Goal: Task Accomplishment & Management: Complete application form

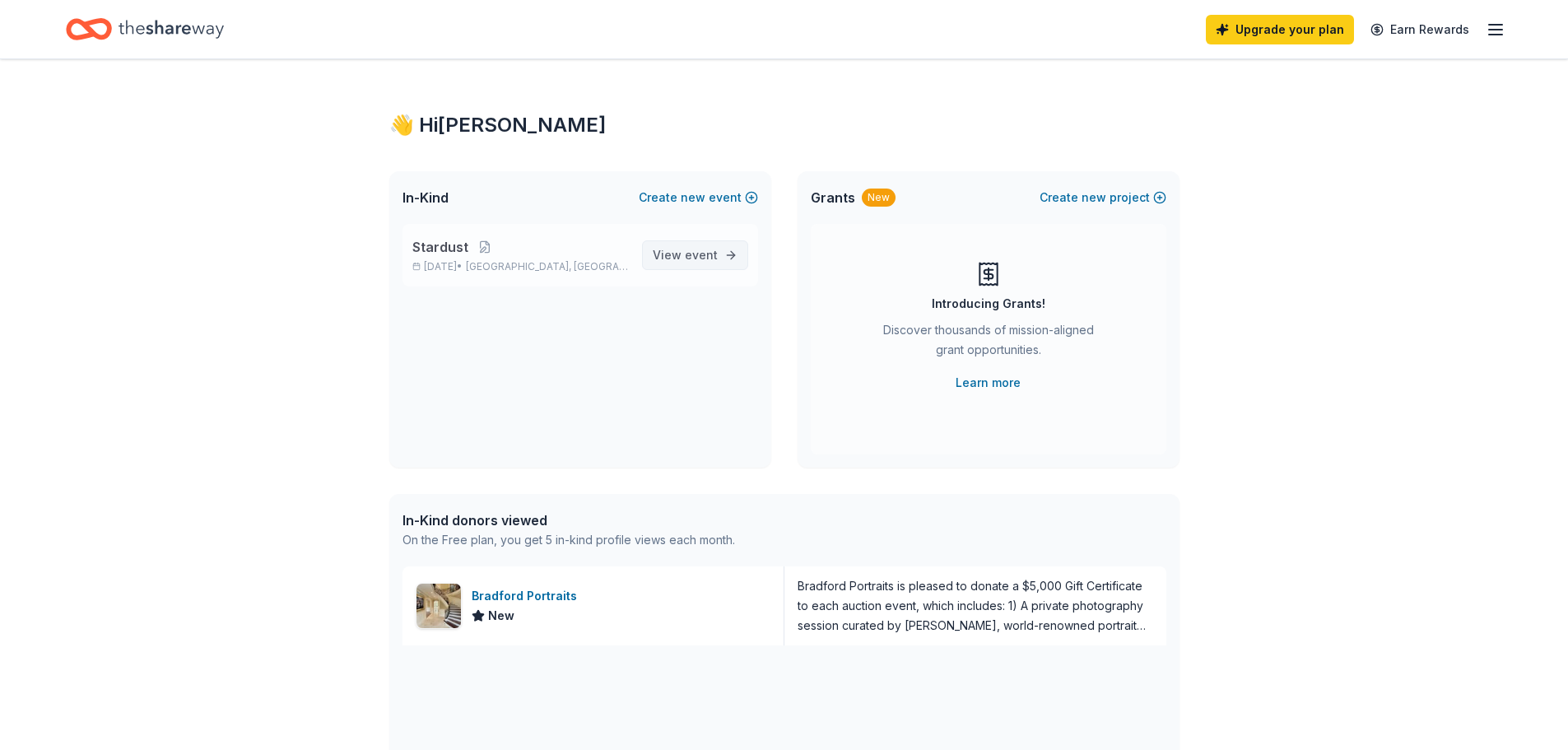
click at [716, 247] on span "View event" at bounding box center [685, 255] width 65 height 20
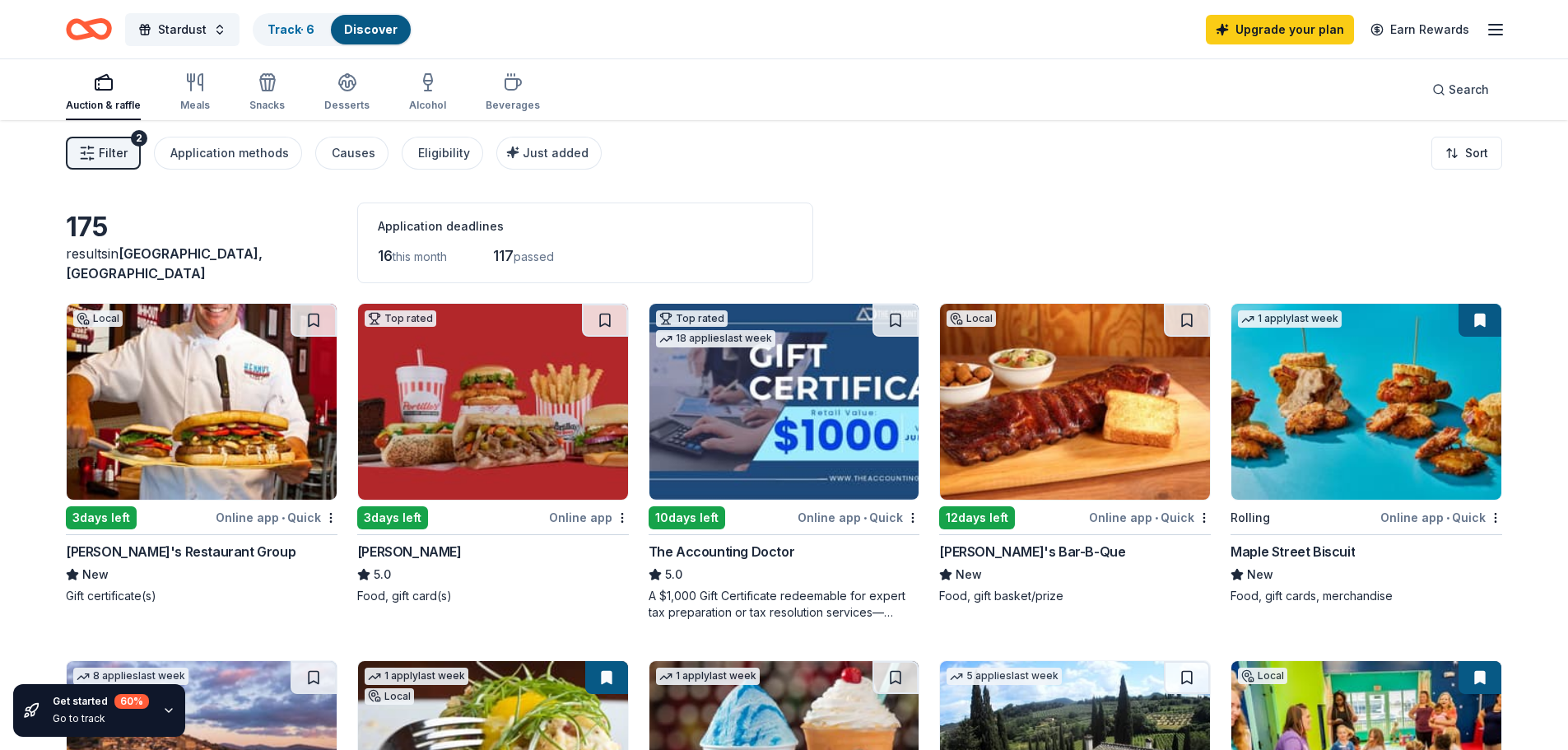
click at [828, 433] on img at bounding box center [784, 402] width 270 height 196
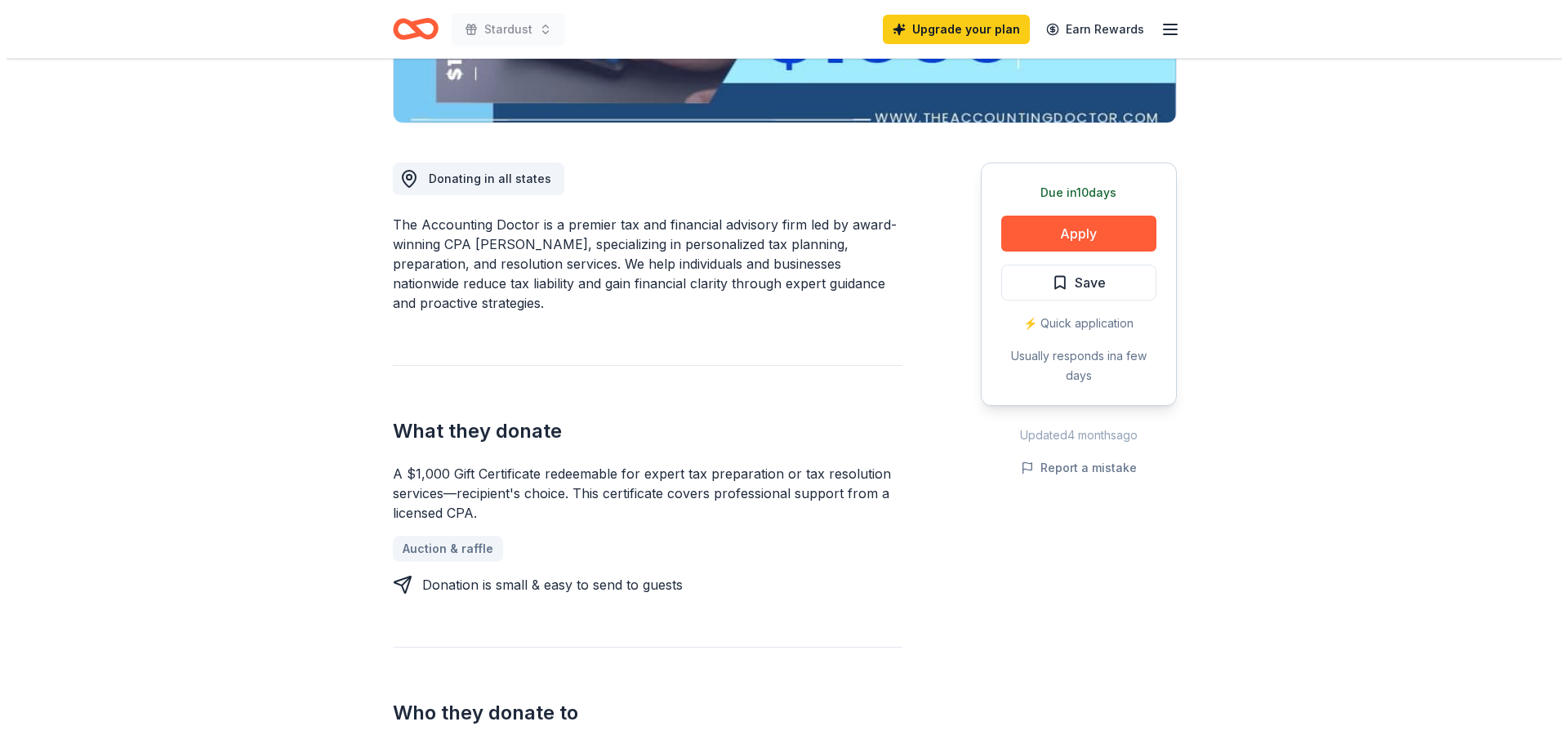
scroll to position [82, 0]
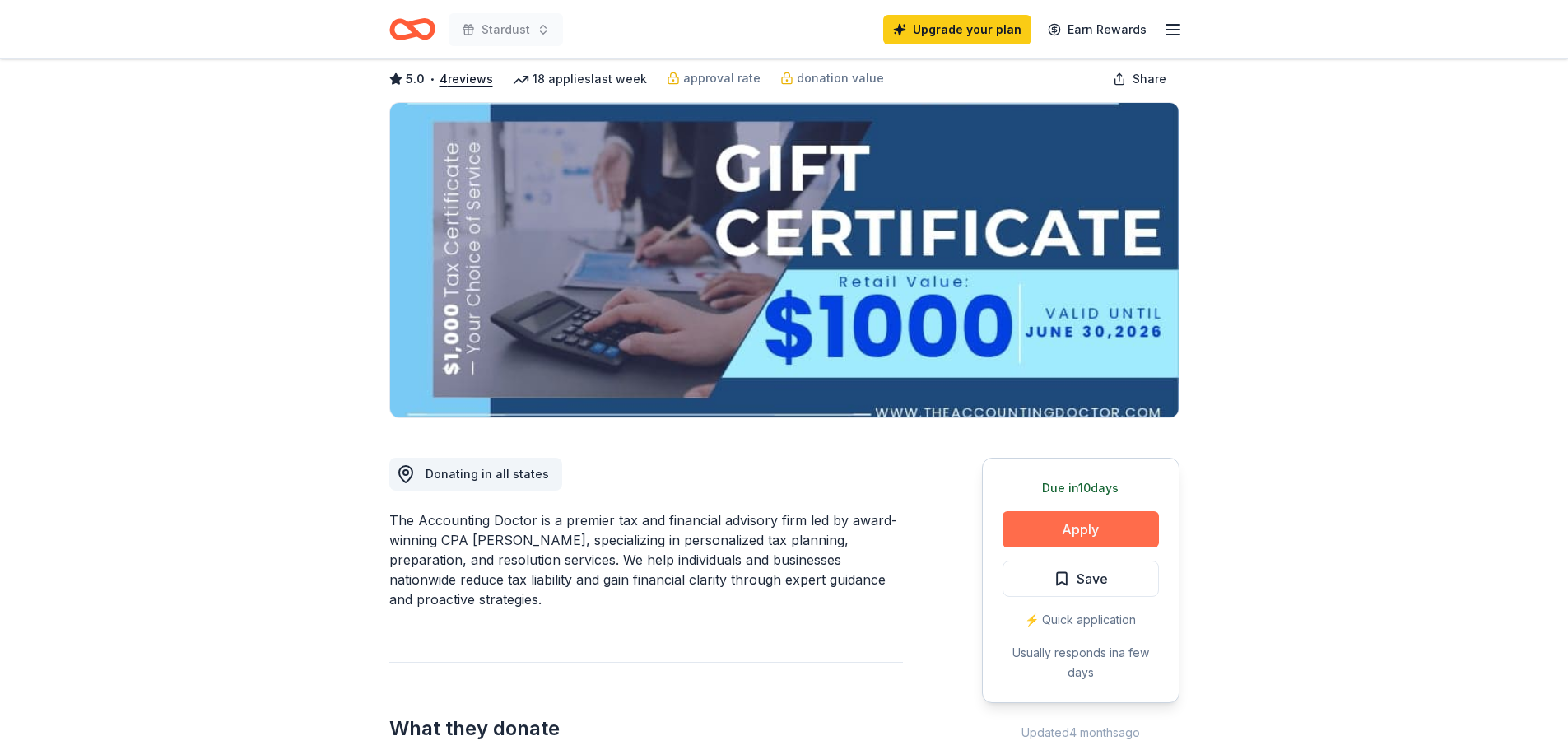
click at [1075, 531] on button "Apply" at bounding box center [1081, 529] width 156 height 36
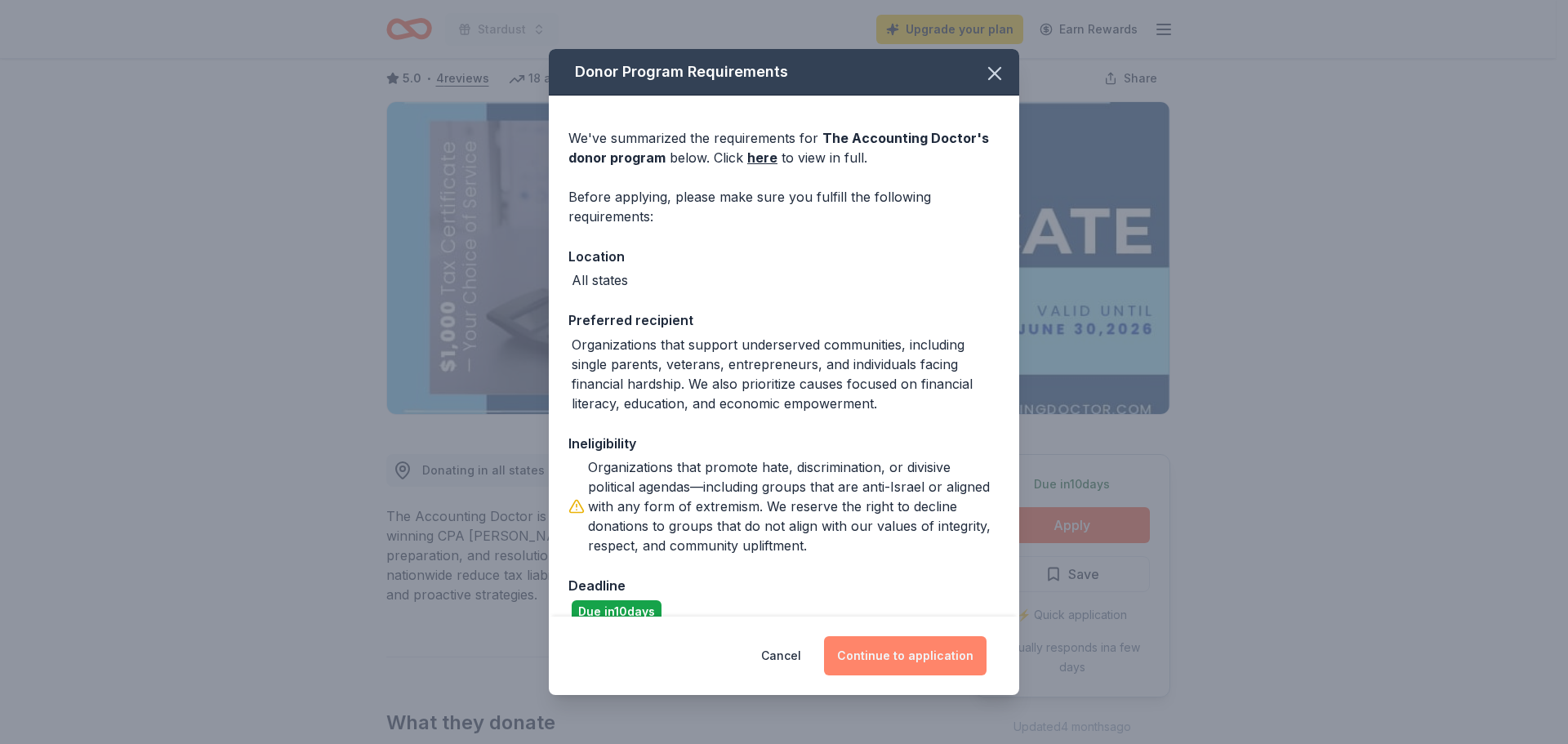
click at [885, 669] on button "Continue to application" at bounding box center [905, 655] width 162 height 39
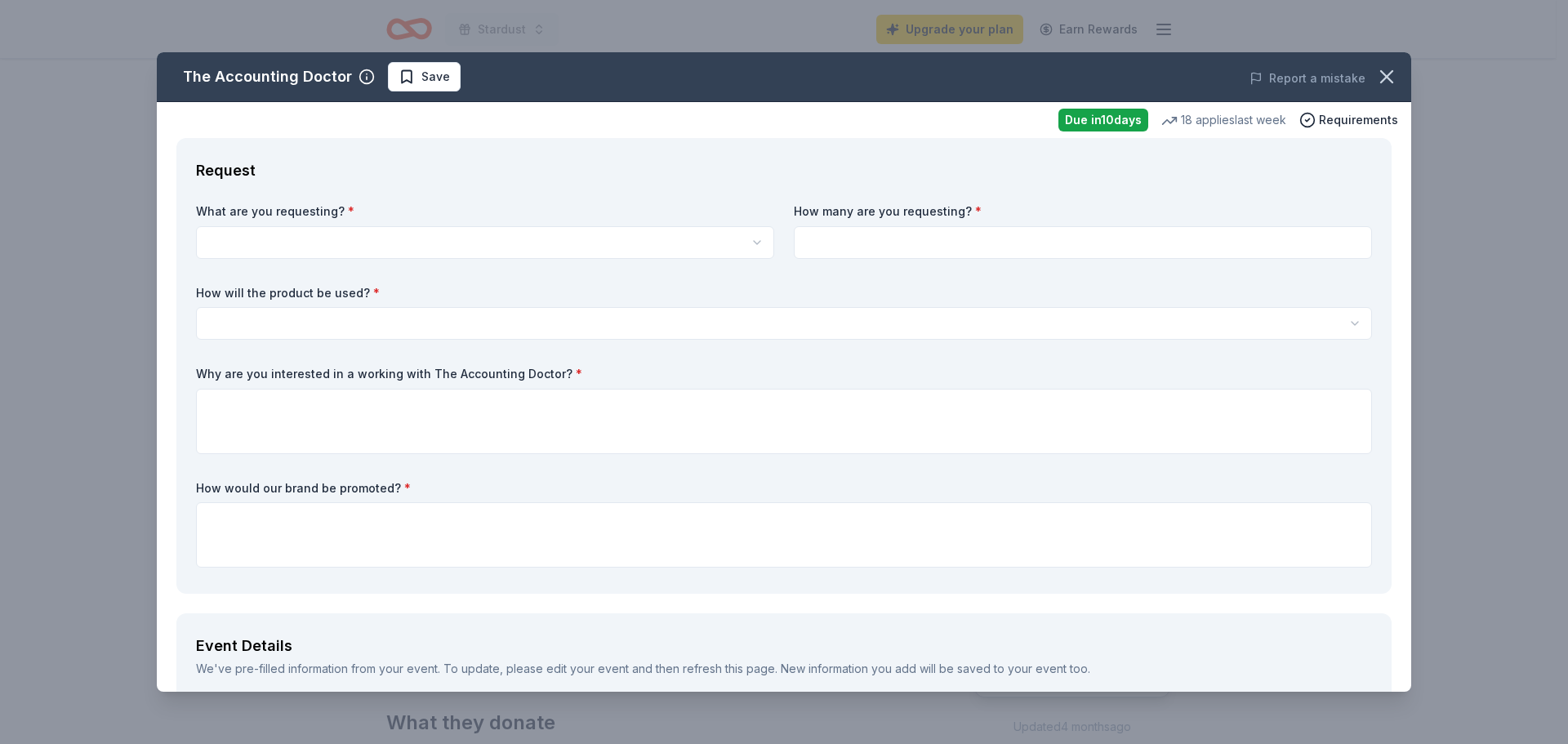
scroll to position [0, 0]
click at [637, 237] on html "Stardust Upgrade your plan Earn Rewards Due [DATE] Share The Accounting Doctor …" at bounding box center [784, 372] width 1568 height 744
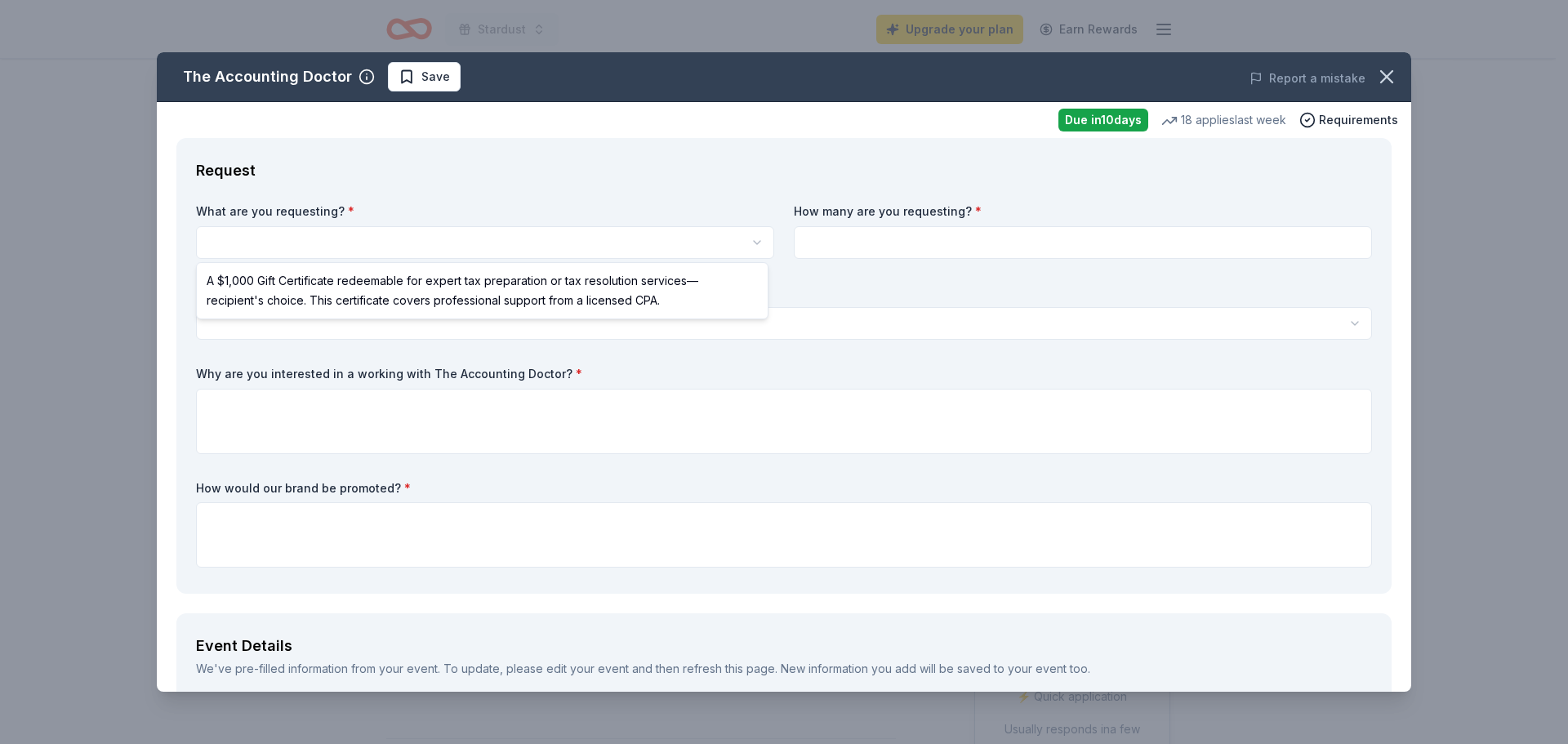
select select "A $1,000 Gift Certificate redeemable for expert tax preparation or tax resoluti…"
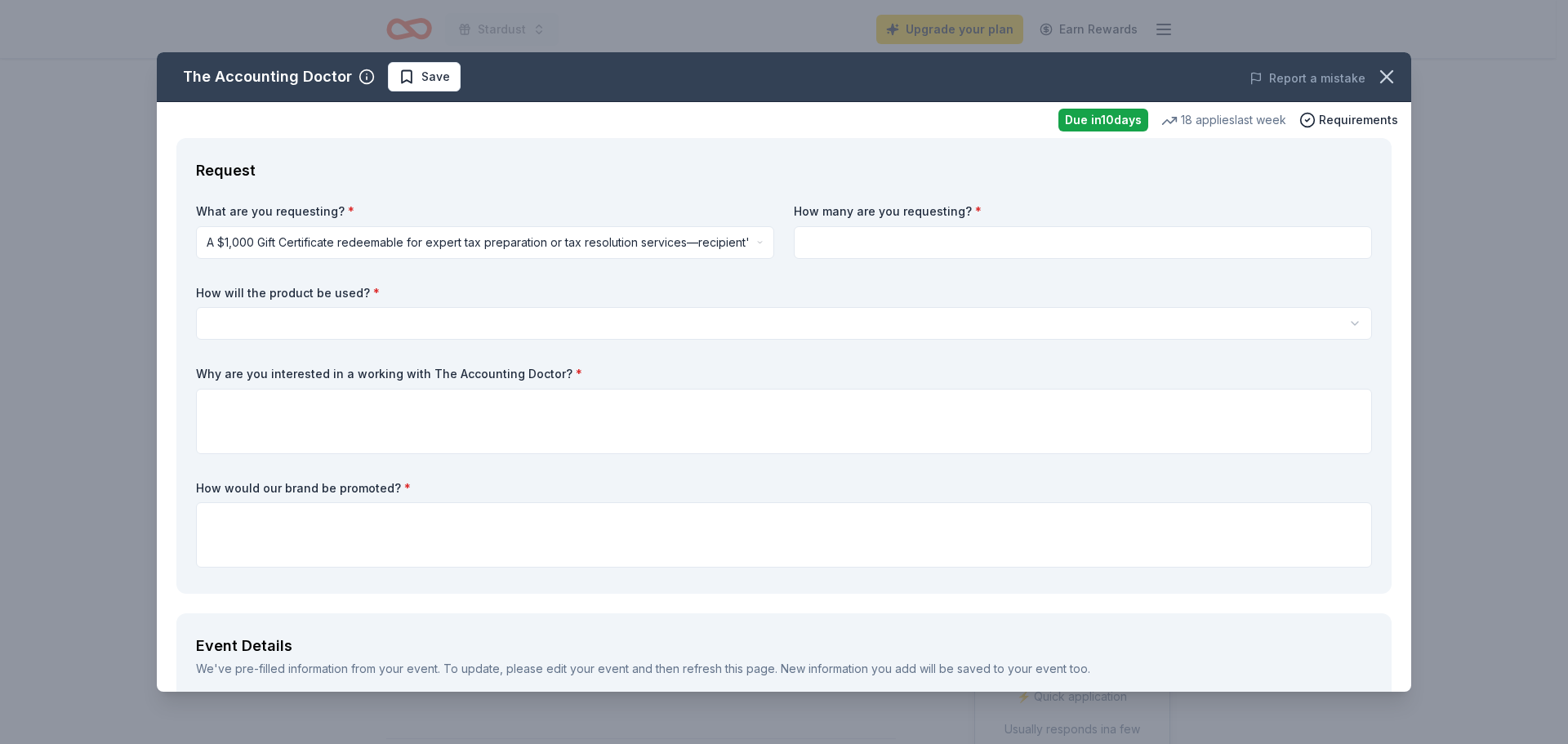
click at [906, 263] on div "What are you requesting? * A $1,000 Gift Certificate redeemable for expert tax …" at bounding box center [784, 388] width 1176 height 371
click at [922, 247] on input at bounding box center [1082, 243] width 578 height 32
type input "1"
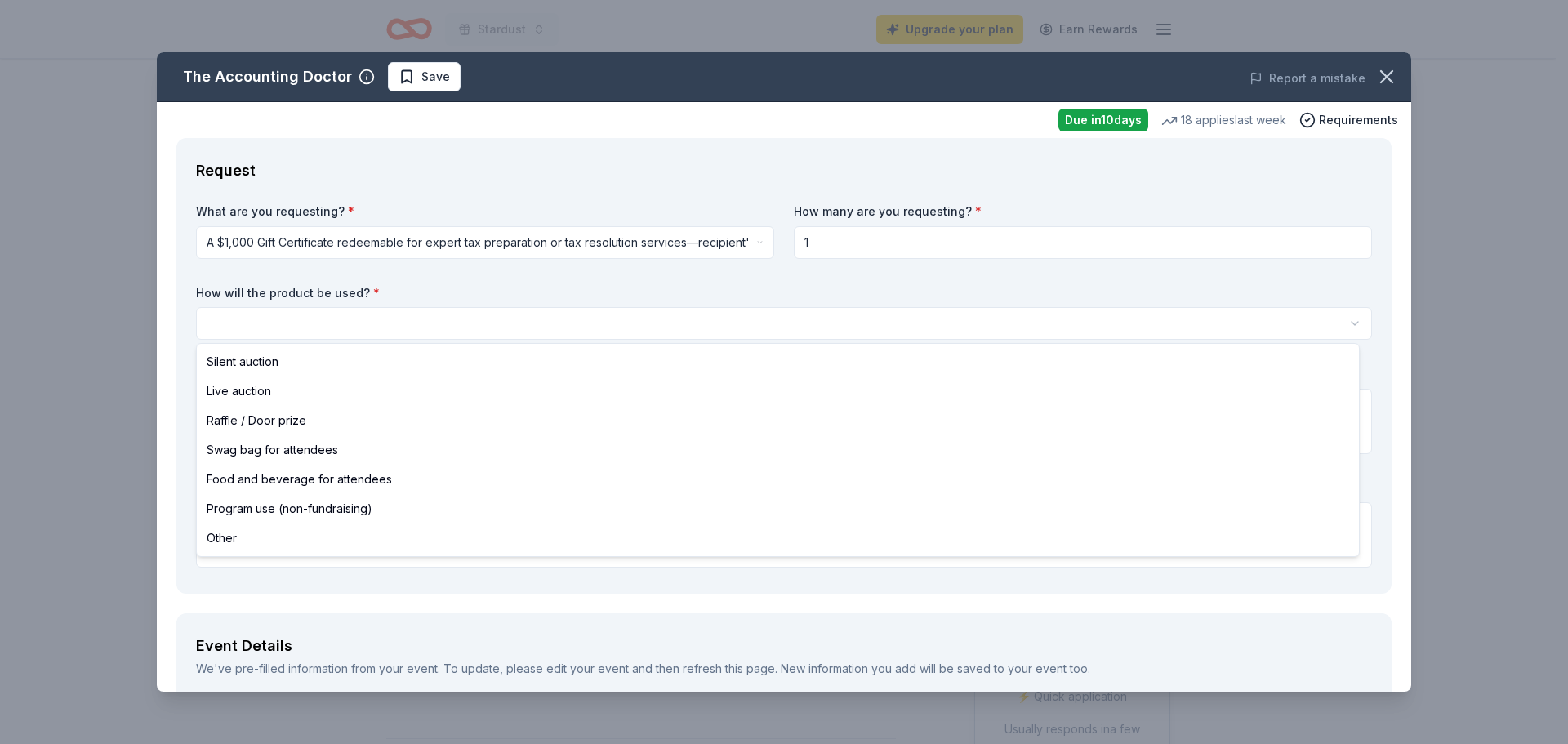
click at [942, 330] on html "Stardust Upgrade your plan Earn Rewards Due [DATE] Share The Accounting Doctor …" at bounding box center [784, 372] width 1568 height 744
select select "silentAuction"
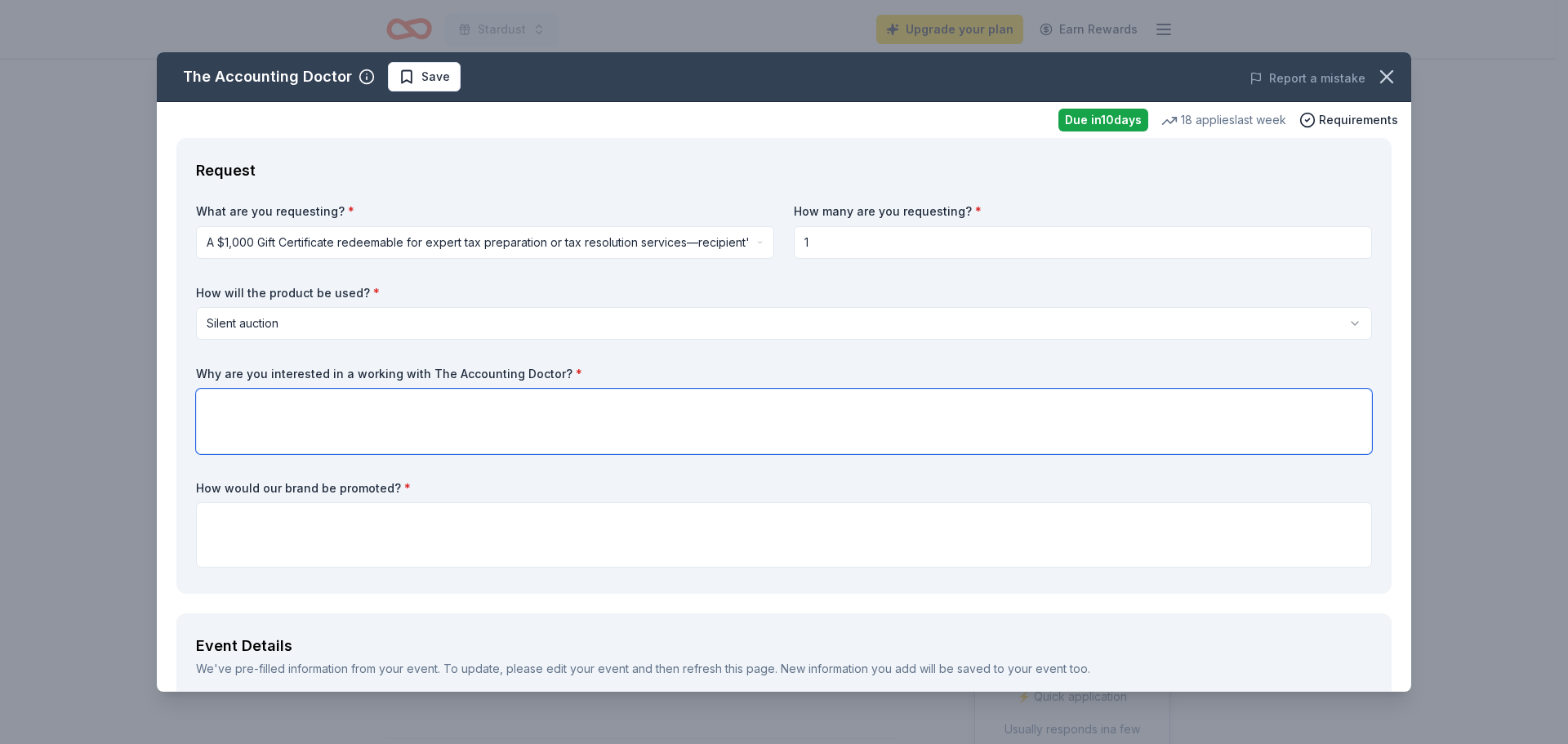
click at [802, 425] on textarea at bounding box center [784, 421] width 1176 height 65
click at [794, 521] on textarea "To enrich screen reader interactions, please activate Accessibility in Grammarl…" at bounding box center [784, 535] width 1176 height 65
click at [678, 436] on textarea "To enrich screen reader interactions, please activate Accessibility in Grammarl…" at bounding box center [784, 421] width 1176 height 65
type textarea "Everyone needs to do their taxes ;)"
click at [697, 536] on textarea "To enrich screen reader interactions, please activate Accessibility in Grammarl…" at bounding box center [784, 535] width 1176 height 65
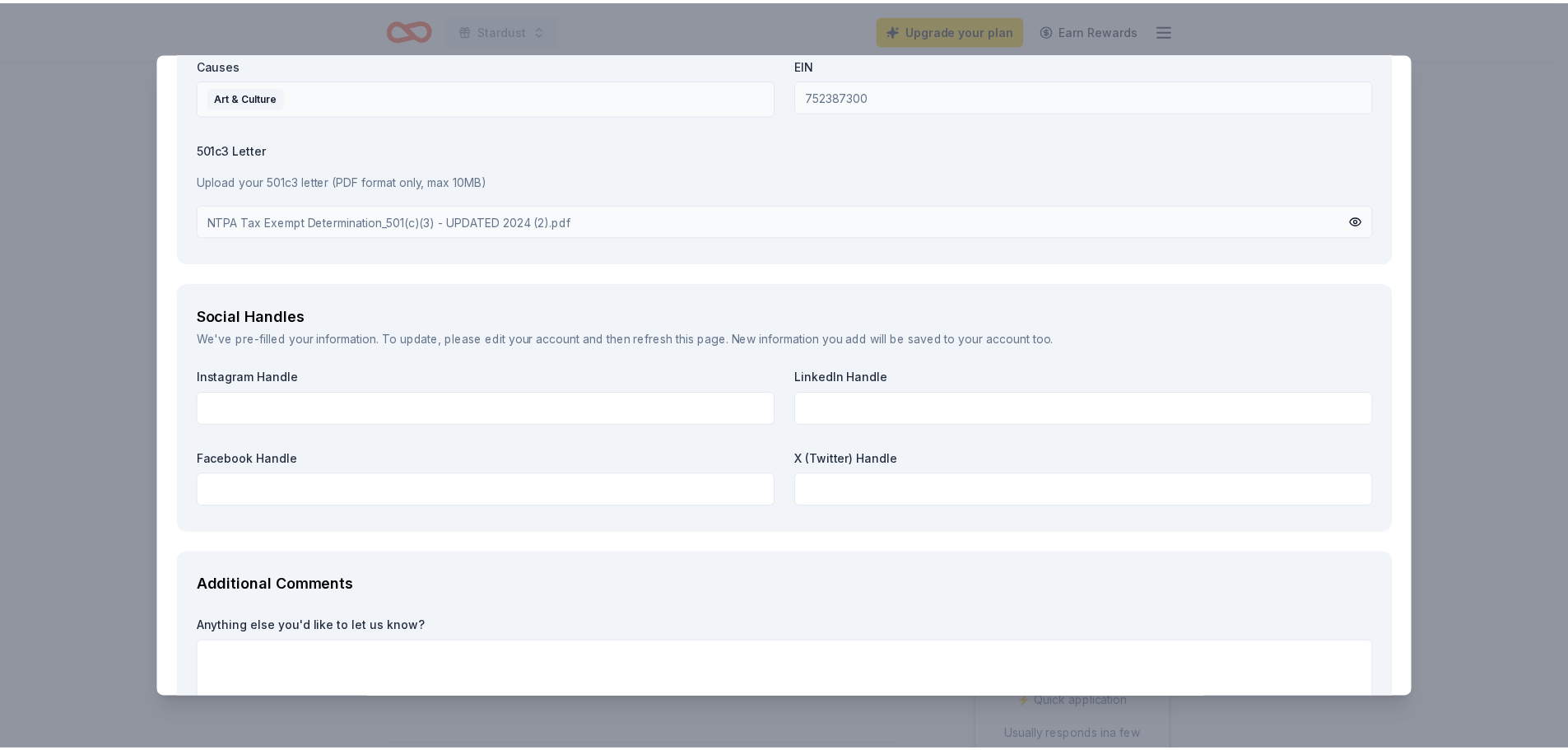
scroll to position [1787, 0]
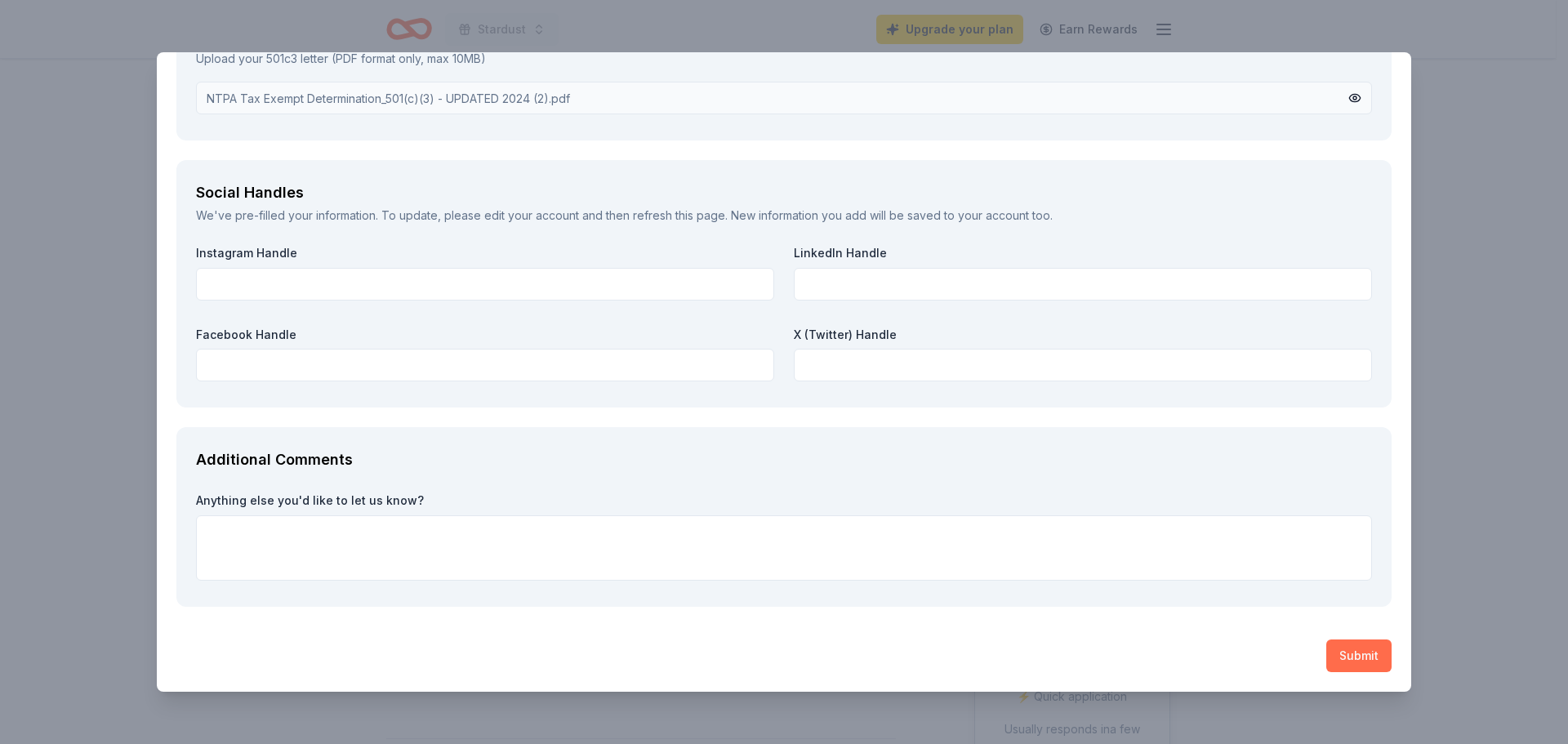
type textarea "in our silent auction platform"
click at [1358, 655] on button "Submit" at bounding box center [1359, 656] width 65 height 32
